Goal: Task Accomplishment & Management: Use online tool/utility

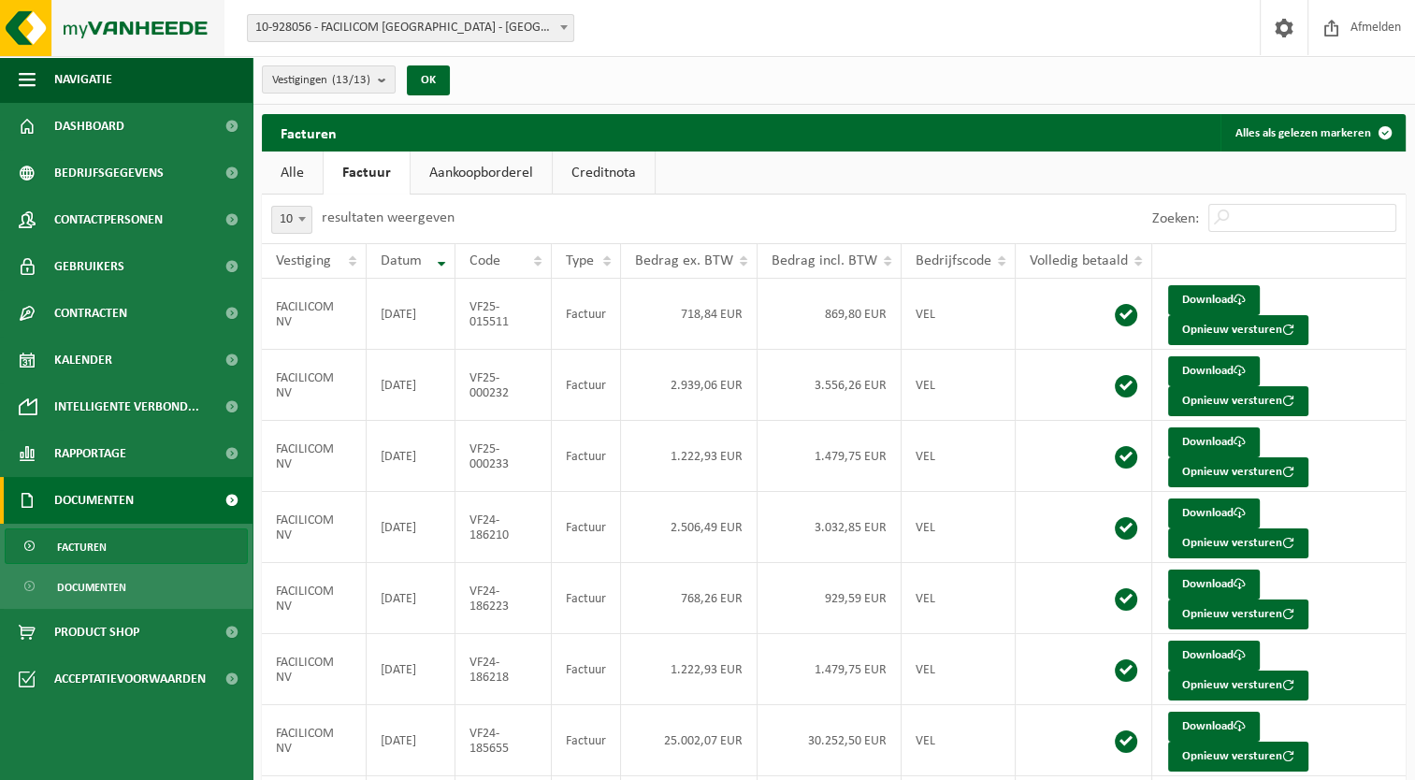
click at [91, 41] on img at bounding box center [112, 28] width 224 height 56
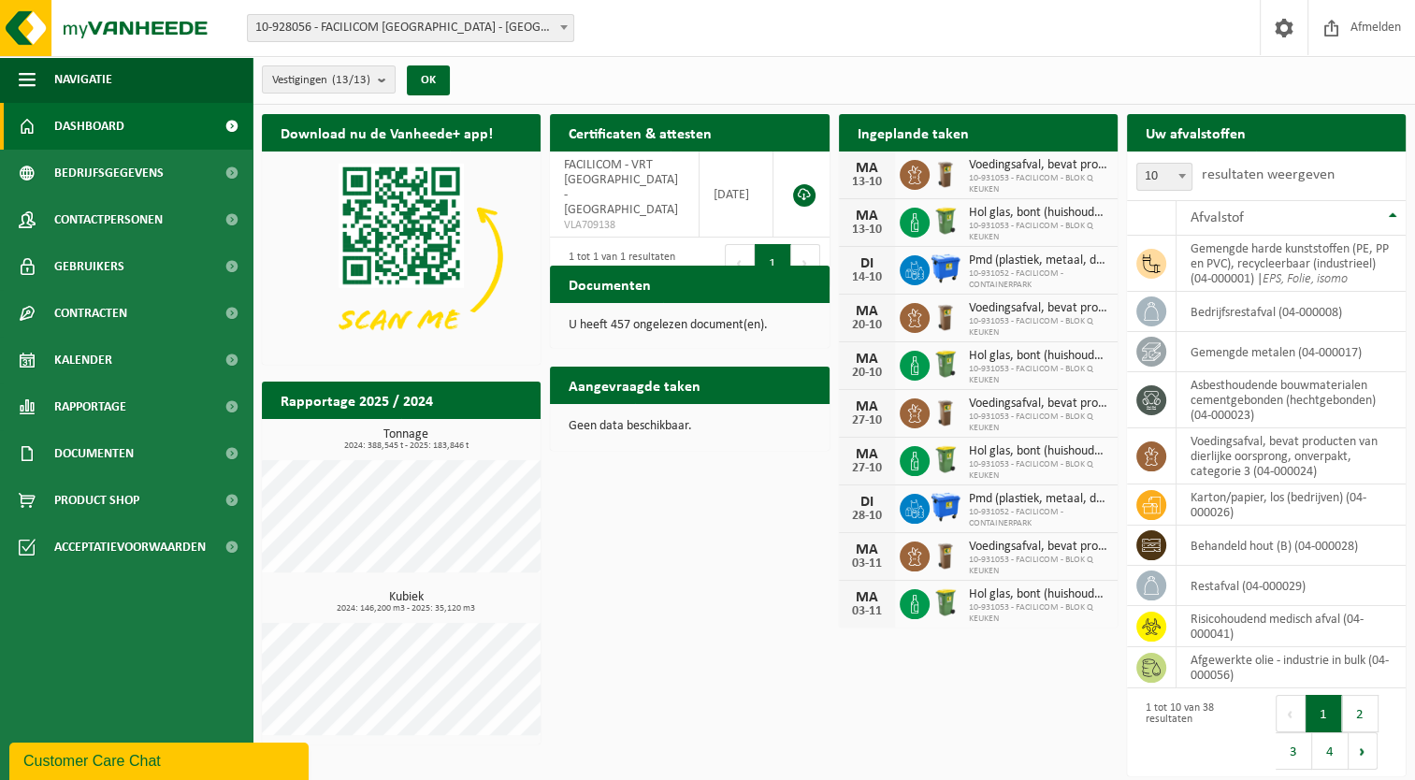
click at [1010, 137] on div "Ingeplande taken Bekijk uw kalender" at bounding box center [978, 132] width 279 height 37
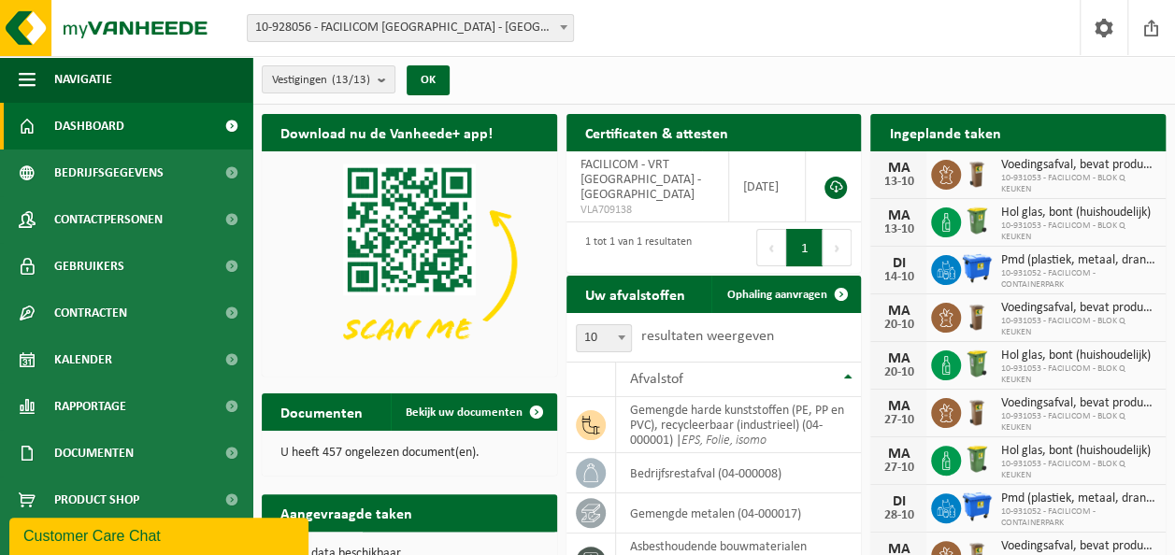
click at [1139, 151] on span at bounding box center [1145, 169] width 37 height 37
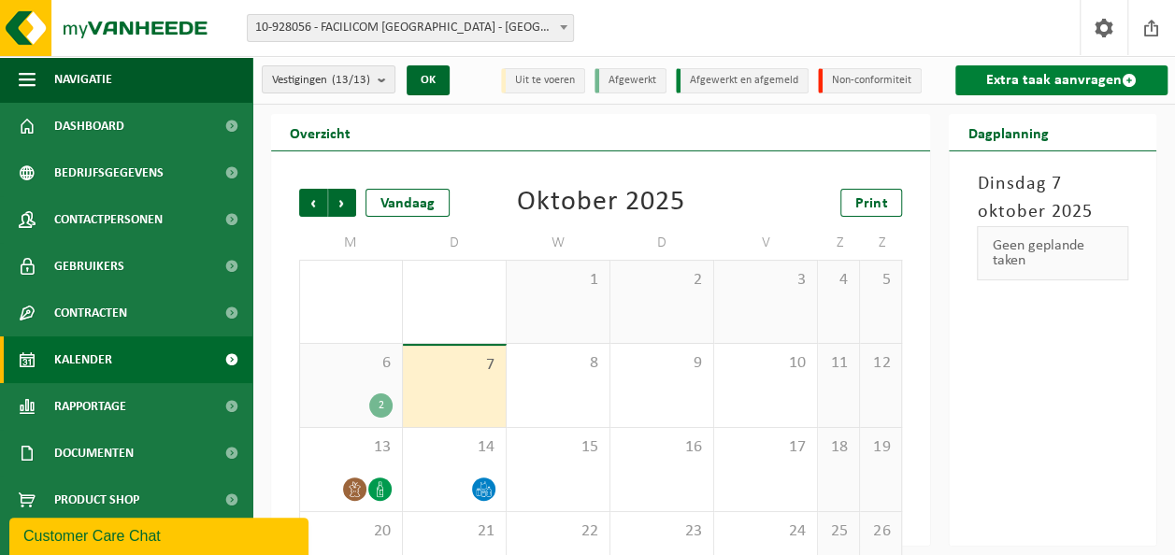
click at [1028, 79] on link "Extra taak aanvragen" at bounding box center [1062, 80] width 212 height 30
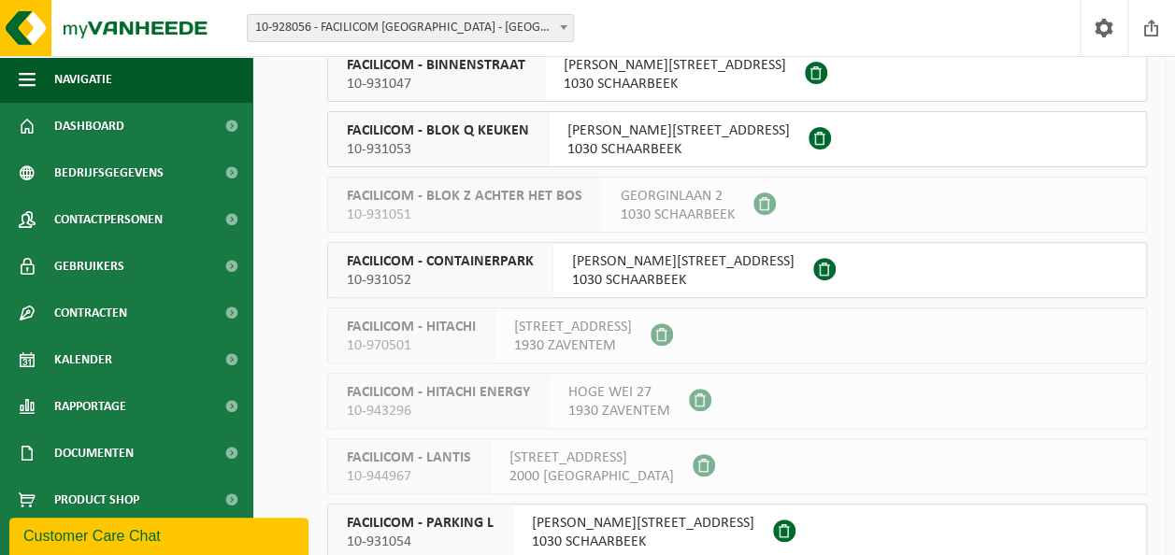
scroll to position [218, 0]
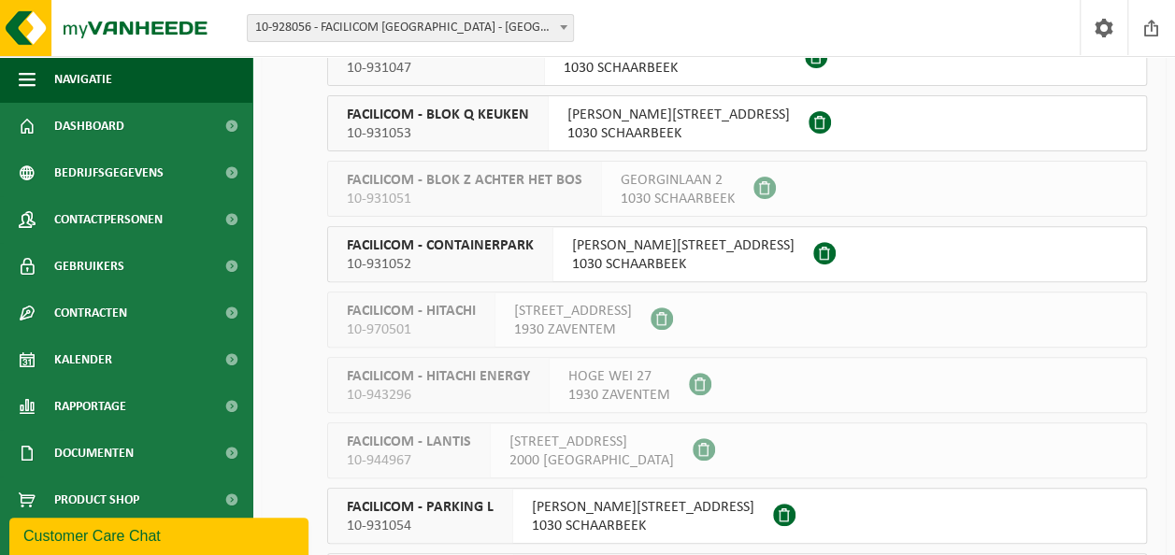
click at [813, 245] on span at bounding box center [824, 253] width 22 height 22
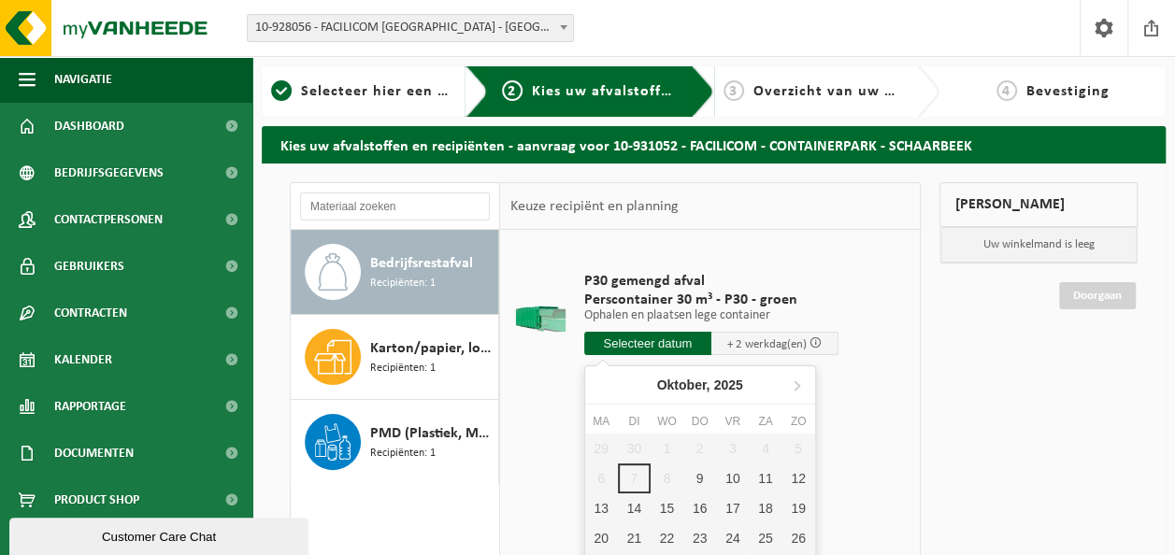
click at [653, 346] on input "text" at bounding box center [647, 343] width 127 height 23
click at [696, 482] on div "9" at bounding box center [699, 479] width 33 height 30
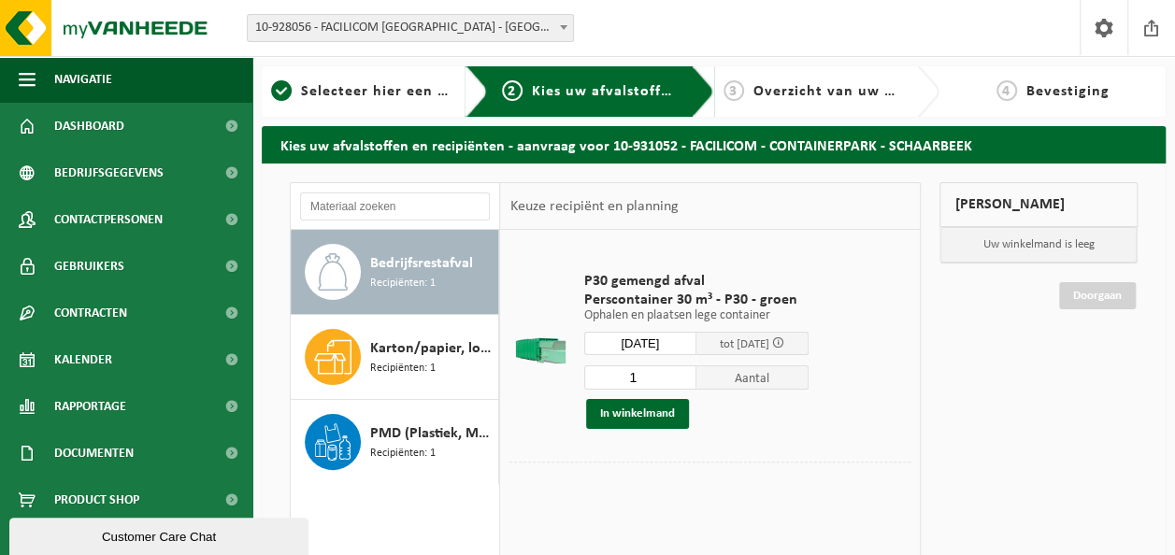
type input "Van [DATE]"
click at [656, 404] on button "In winkelmand" at bounding box center [637, 414] width 103 height 30
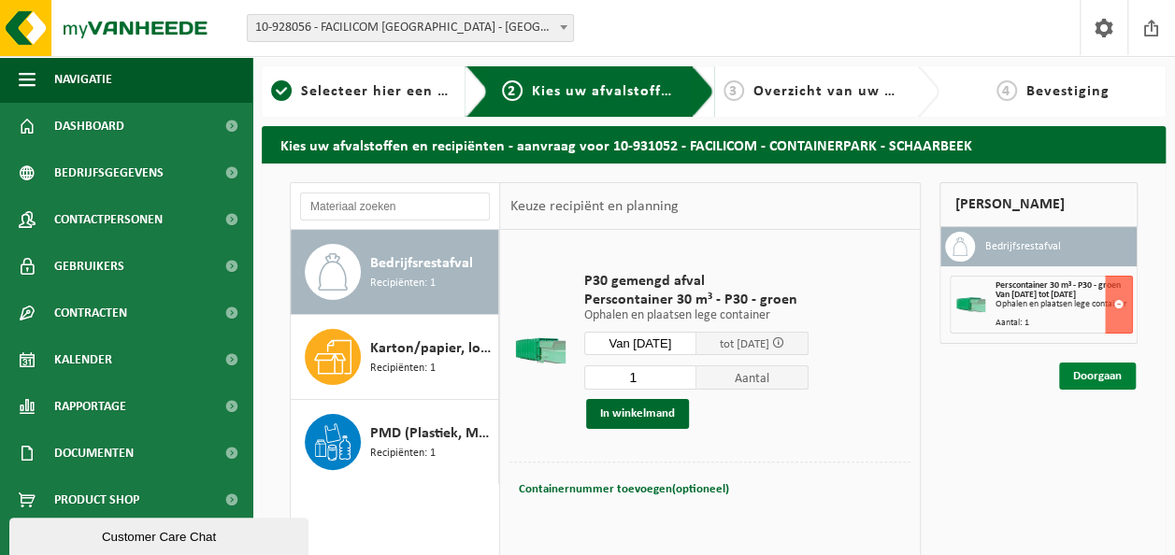
click at [1109, 375] on link "Doorgaan" at bounding box center [1097, 376] width 77 height 27
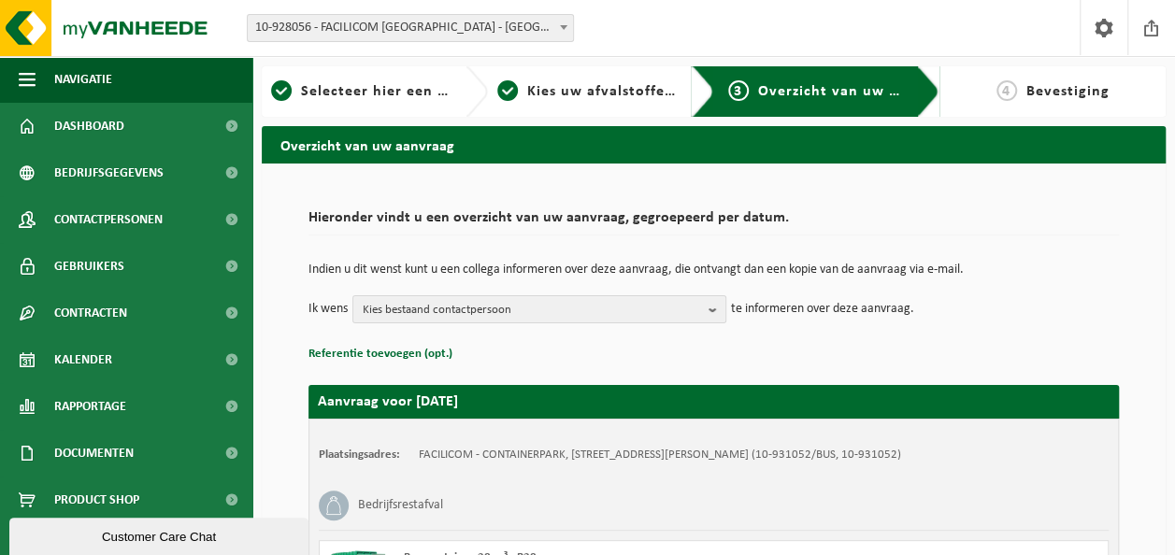
scroll to position [244, 0]
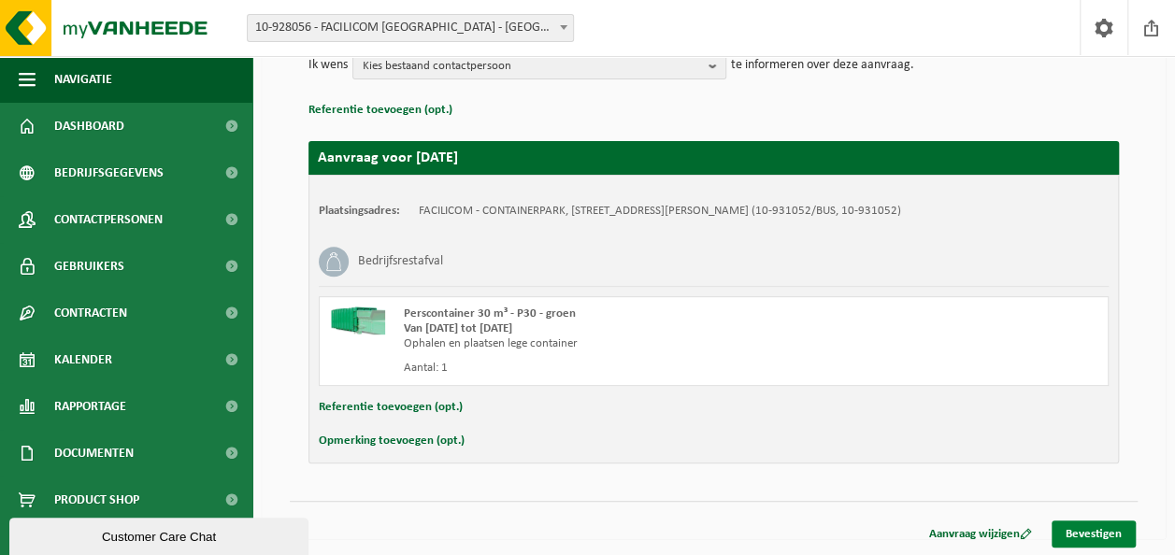
click at [1110, 521] on link "Bevestigen" at bounding box center [1094, 534] width 84 height 27
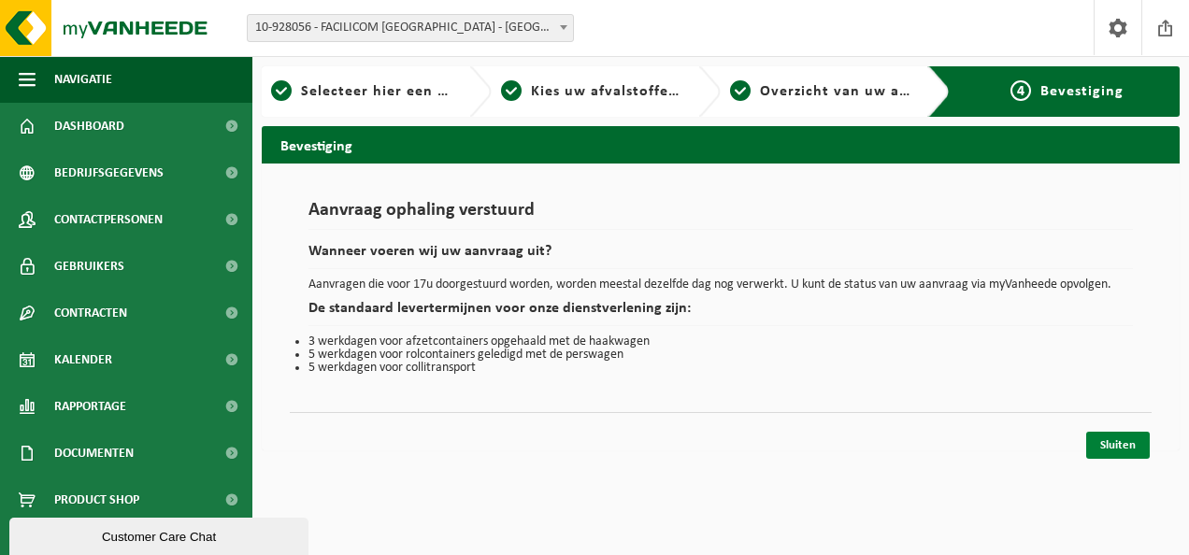
click at [1133, 445] on link "Sluiten" at bounding box center [1118, 445] width 64 height 27
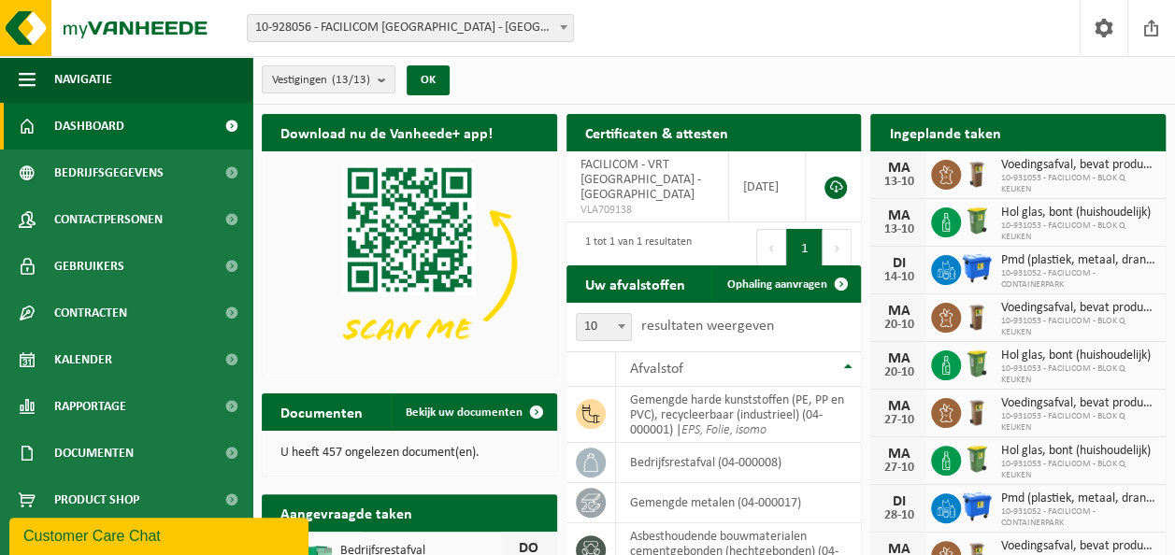
click at [1139, 151] on span at bounding box center [1145, 169] width 37 height 37
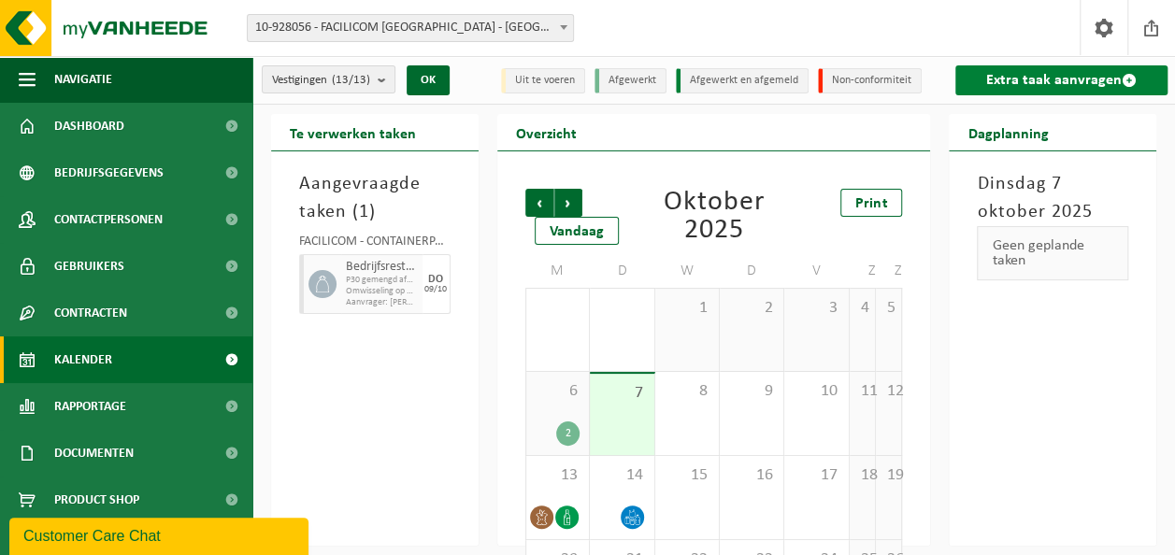
click at [1097, 82] on link "Extra taak aanvragen" at bounding box center [1062, 80] width 212 height 30
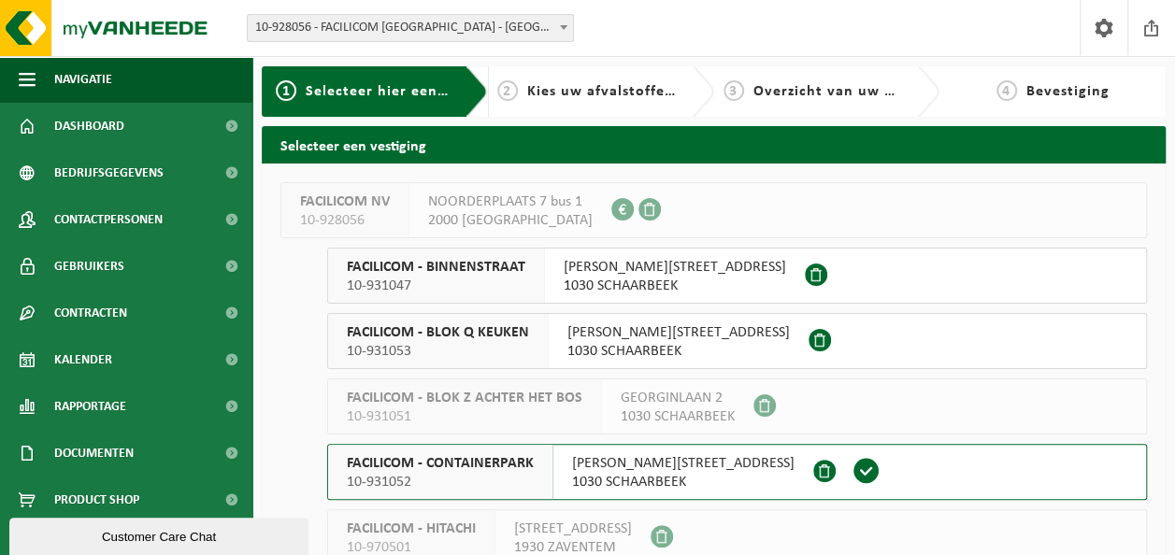
click at [666, 470] on span "AUGUST REYERSLAAN 52" at bounding box center [683, 463] width 223 height 19
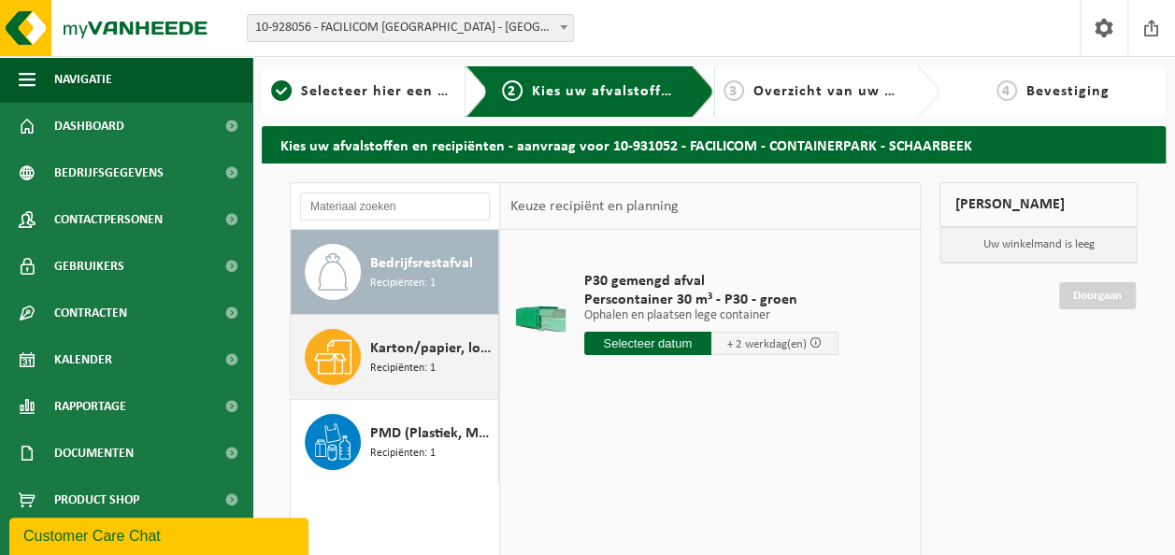
click at [427, 375] on span "Recipiënten: 1" at bounding box center [402, 369] width 65 height 18
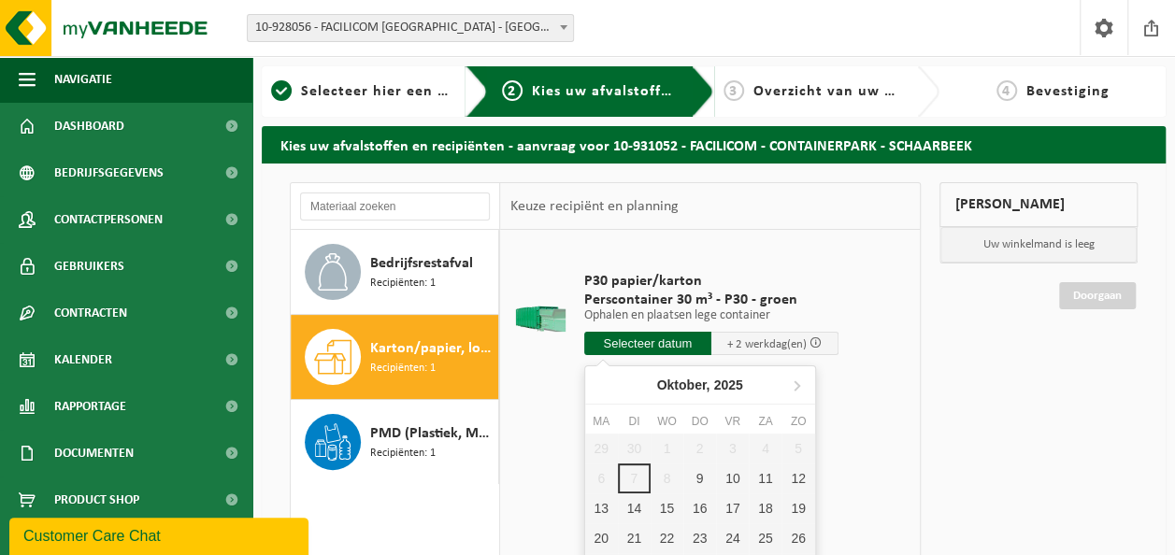
click at [652, 348] on input "text" at bounding box center [647, 343] width 127 height 23
click at [700, 486] on div "9" at bounding box center [699, 479] width 33 height 30
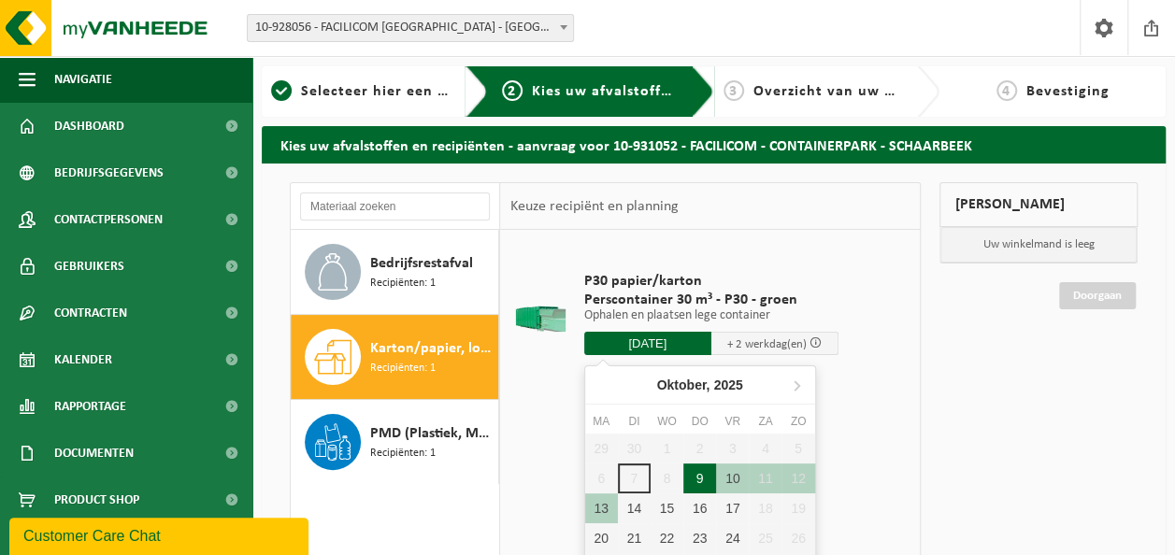
type input "Van 2025-10-09"
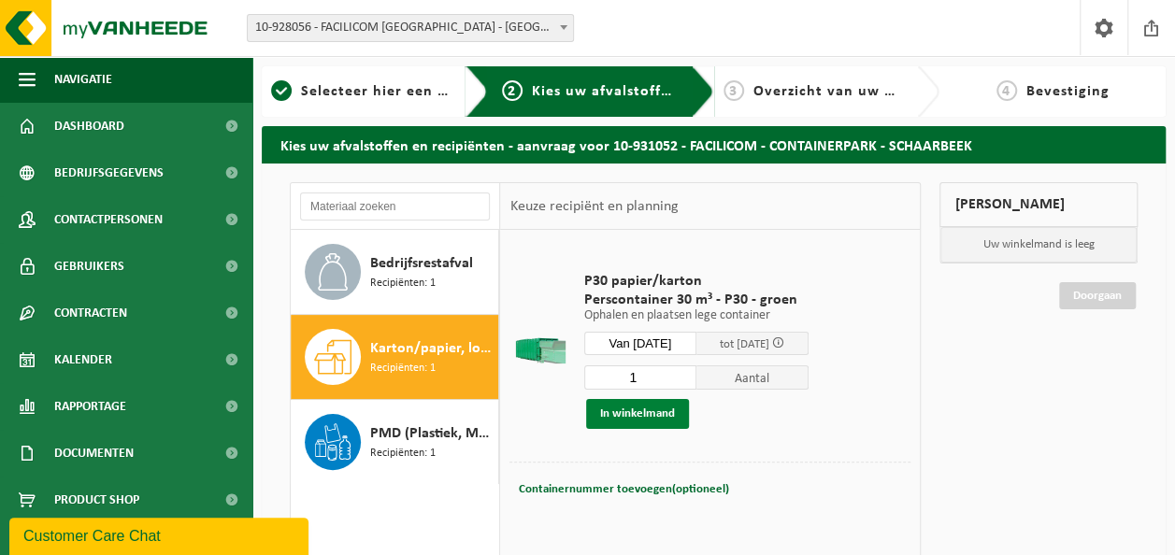
click at [631, 415] on button "In winkelmand" at bounding box center [637, 414] width 103 height 30
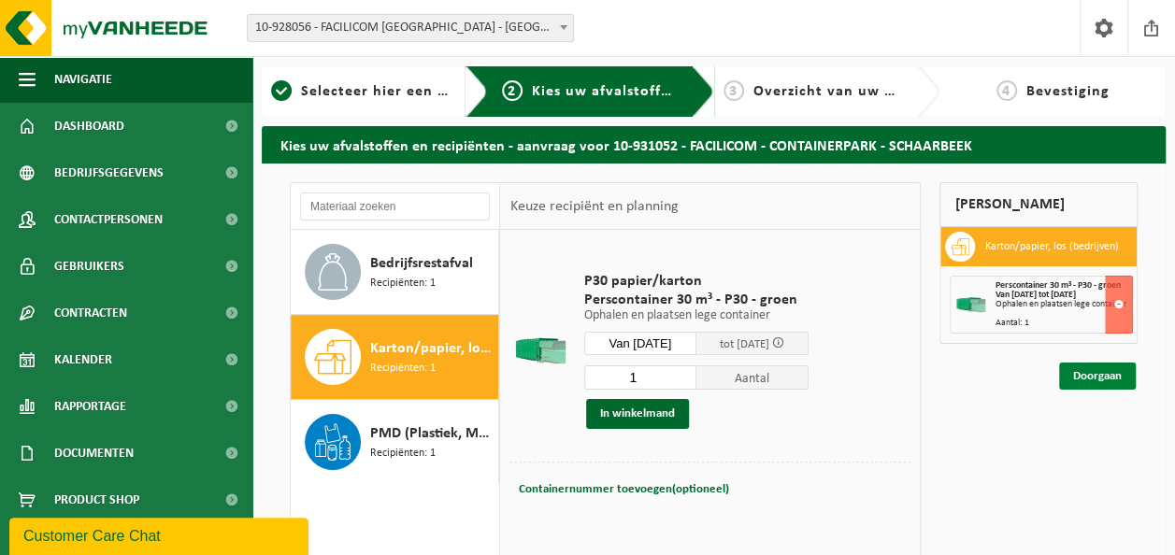
click at [1098, 378] on link "Doorgaan" at bounding box center [1097, 376] width 77 height 27
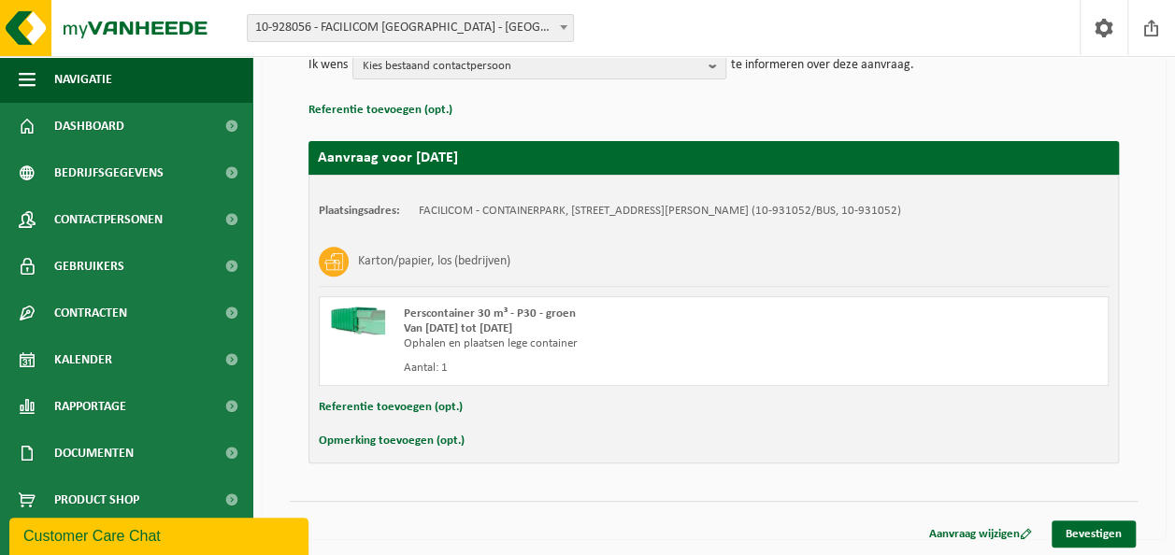
scroll to position [244, 0]
click at [1124, 539] on link "Bevestigen" at bounding box center [1094, 534] width 84 height 27
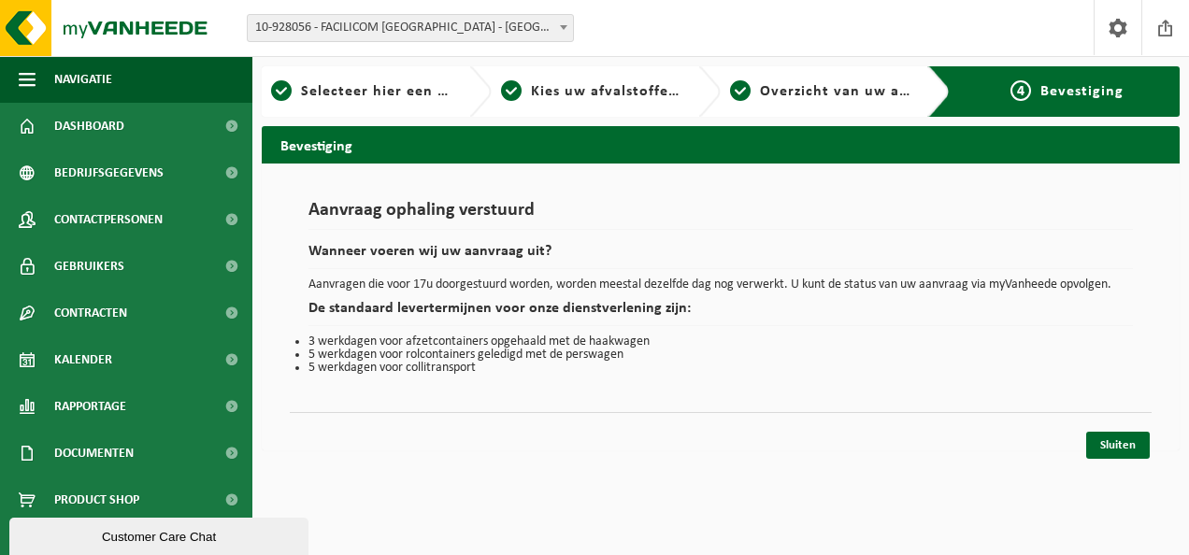
click at [1124, 426] on div "Sluiten" at bounding box center [721, 422] width 862 height 20
click at [1124, 436] on link "Sluiten" at bounding box center [1118, 445] width 64 height 27
